Goal: Navigation & Orientation: Find specific page/section

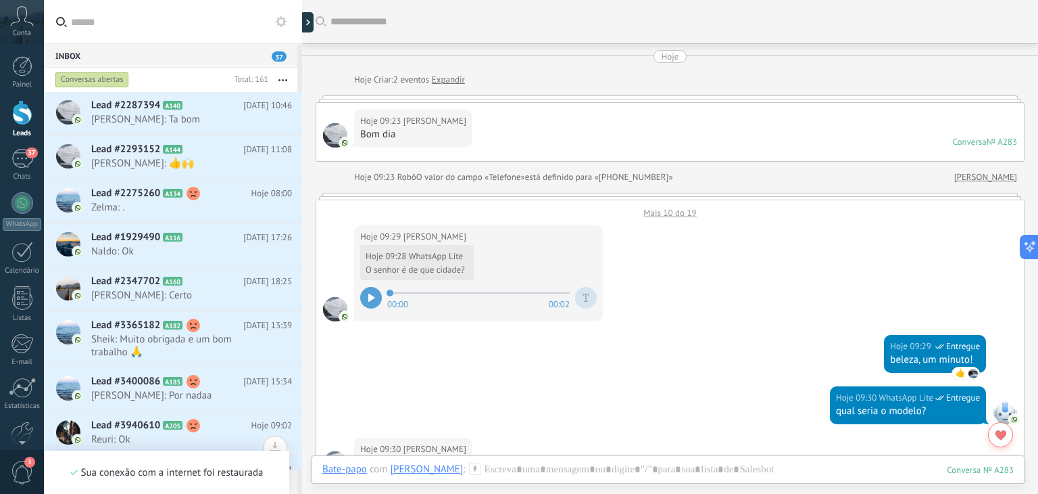
scroll to position [20, 0]
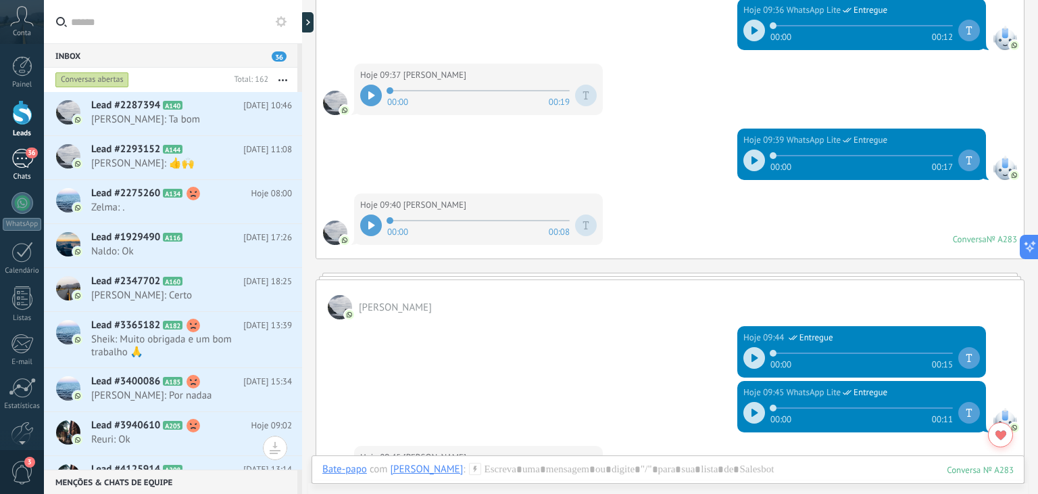
click at [26, 160] on div "36" at bounding box center [22, 159] width 22 height 20
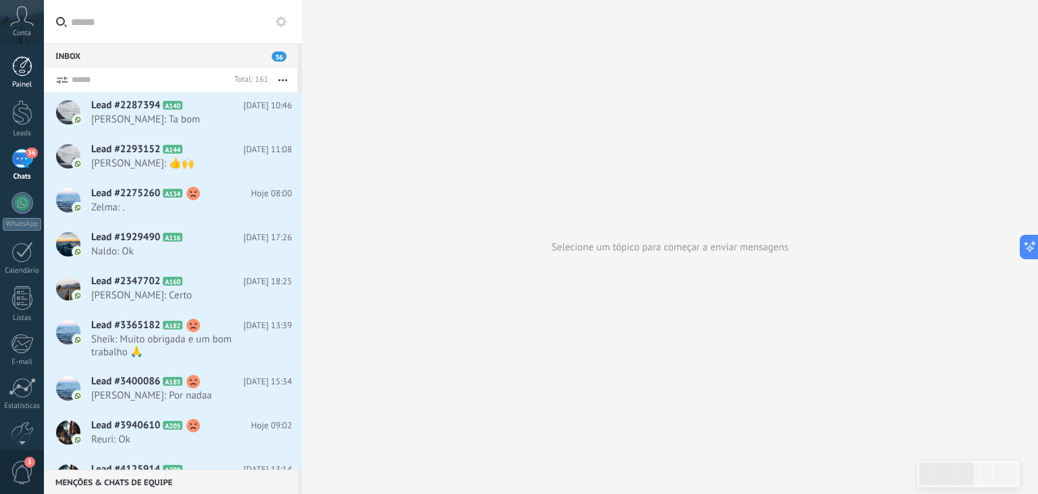
click at [3, 66] on link "Painel" at bounding box center [22, 72] width 44 height 33
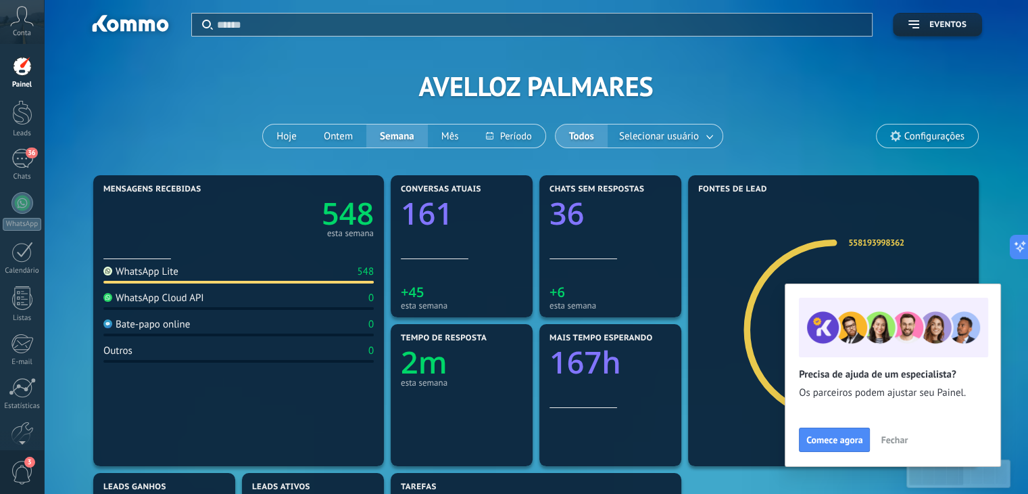
click at [11, 28] on div "Conta" at bounding box center [22, 22] width 44 height 44
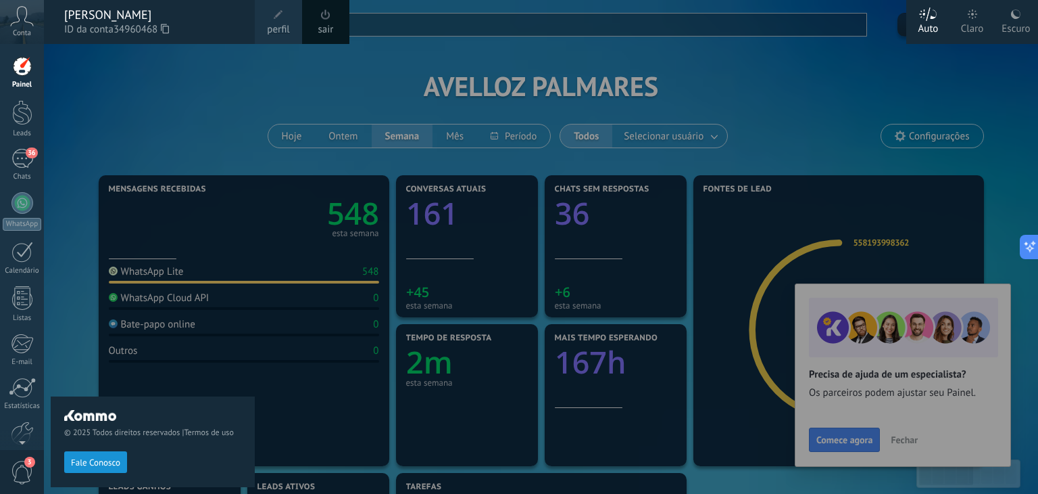
click at [154, 72] on div "© 2025 Todos direitos reservados | Termos de uso Fale Conosco" at bounding box center [153, 269] width 204 height 450
